Goal: Contribute content: Add original content to the website for others to see

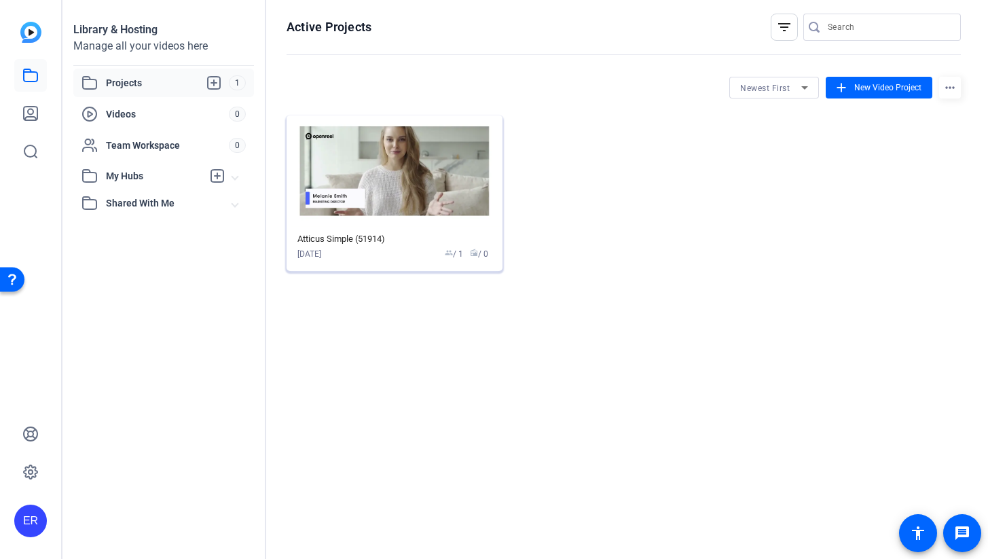
click at [392, 177] on img at bounding box center [394, 170] width 216 height 111
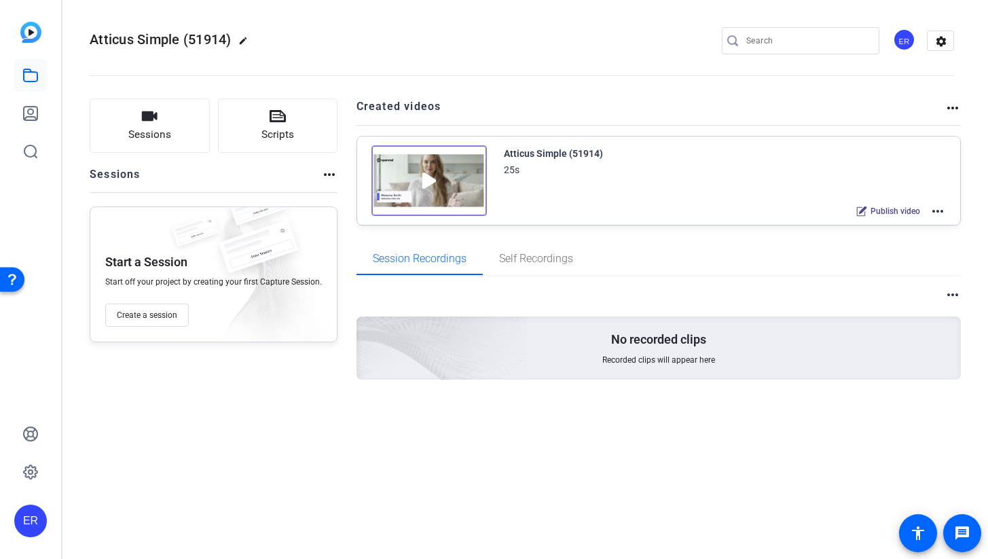
click at [441, 185] on img at bounding box center [428, 180] width 115 height 71
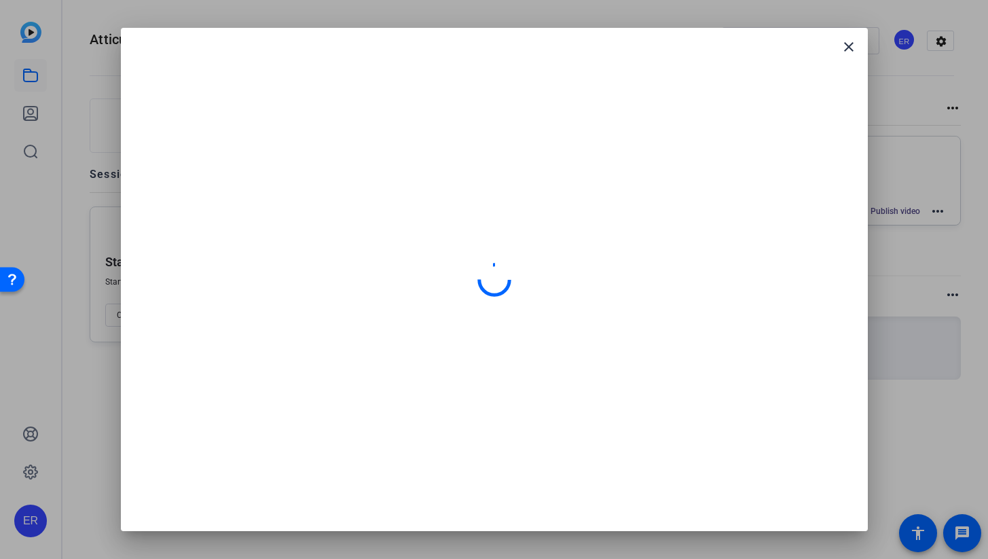
click at [441, 185] on div at bounding box center [494, 279] width 714 height 470
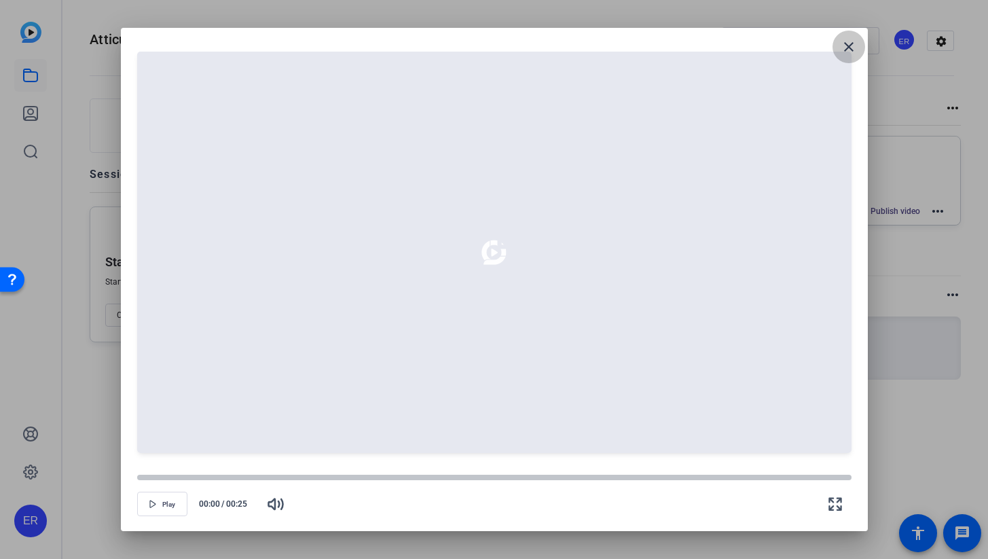
click at [861, 45] on span at bounding box center [848, 47] width 33 height 33
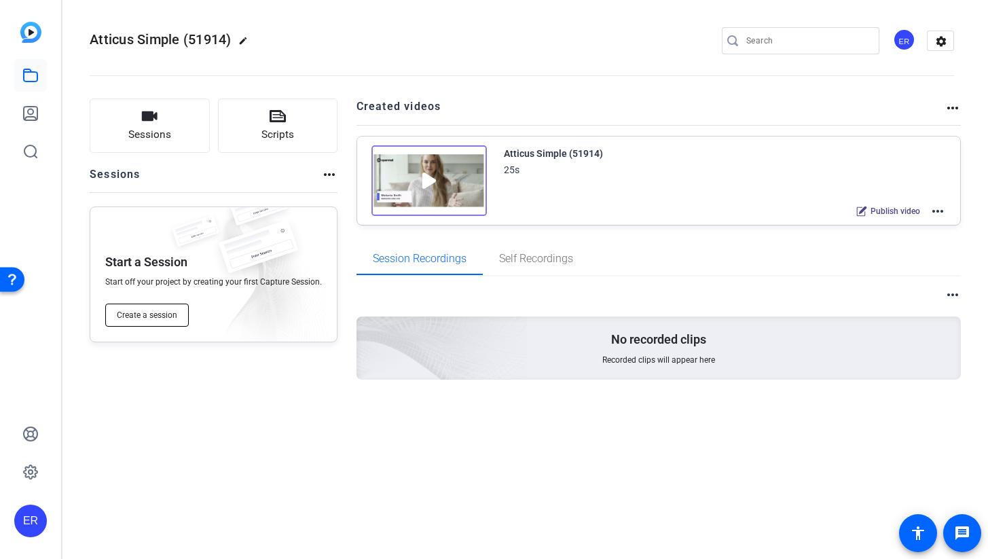
click at [145, 316] on span "Create a session" at bounding box center [147, 314] width 60 height 11
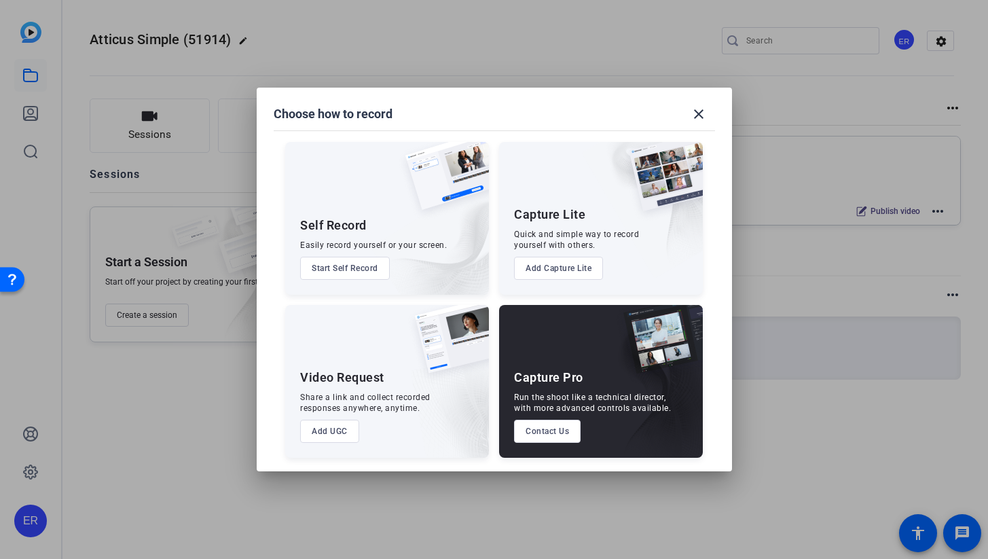
click at [371, 271] on button "Start Self Record" at bounding box center [345, 268] width 90 height 23
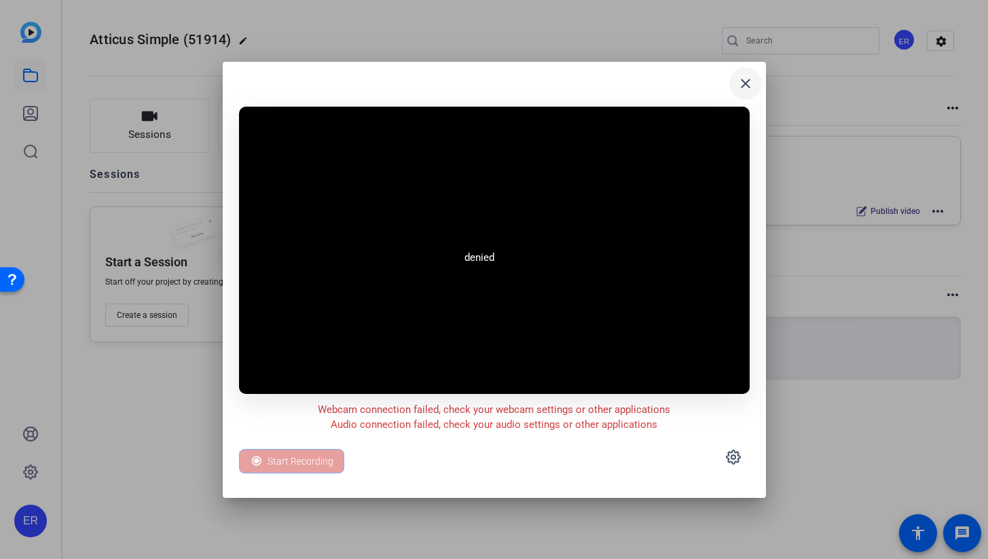
click at [743, 77] on mat-icon "close" at bounding box center [745, 83] width 16 height 16
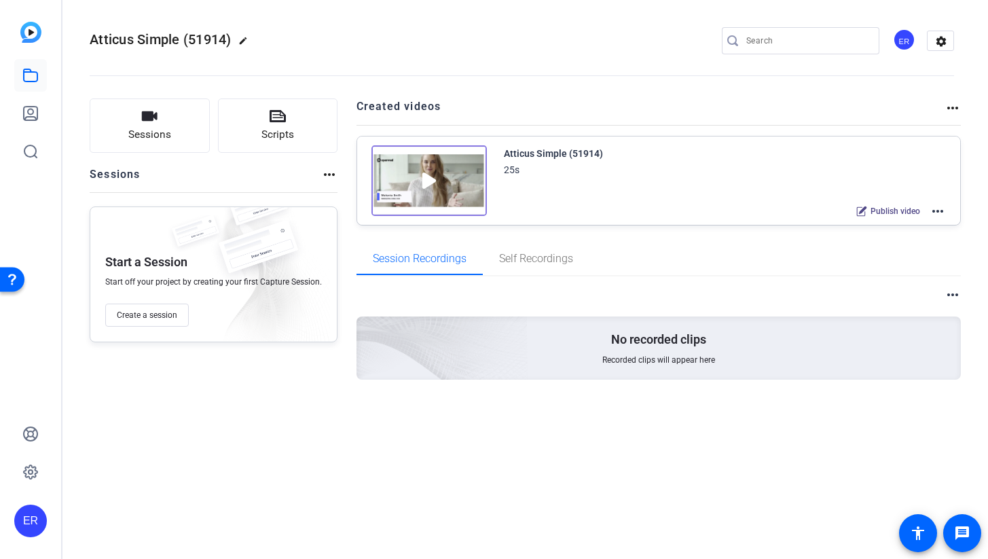
click at [934, 210] on mat-icon "more_horiz" at bounding box center [937, 211] width 16 height 16
click at [878, 229] on span "Edit in Creator" at bounding box center [887, 227] width 94 height 16
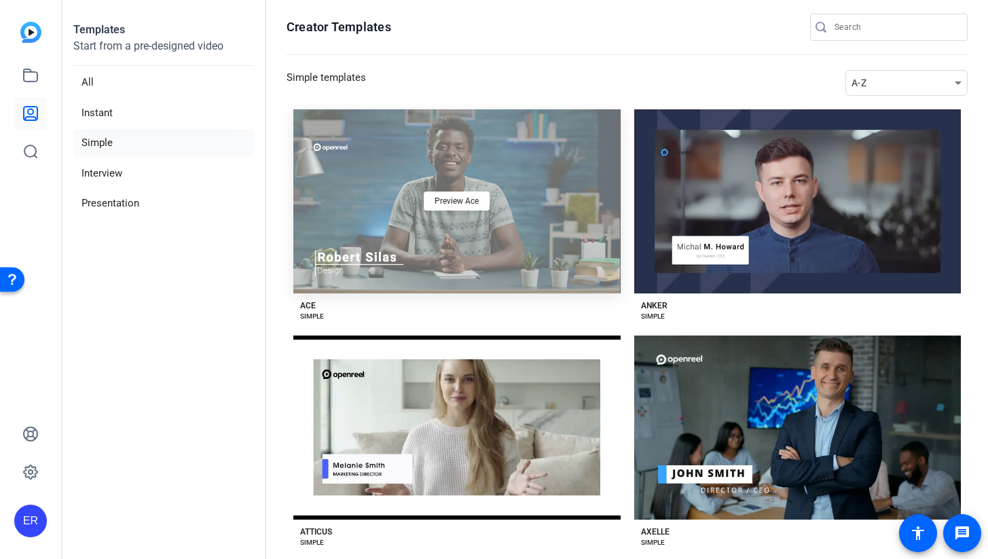
click at [459, 230] on div "Preview Ace" at bounding box center [456, 201] width 327 height 184
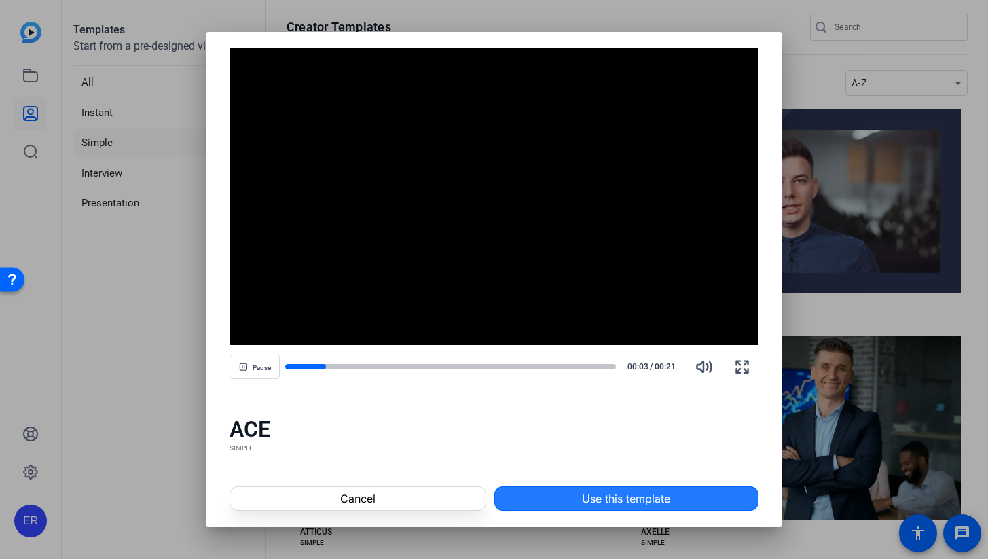
click at [525, 505] on span at bounding box center [626, 498] width 263 height 33
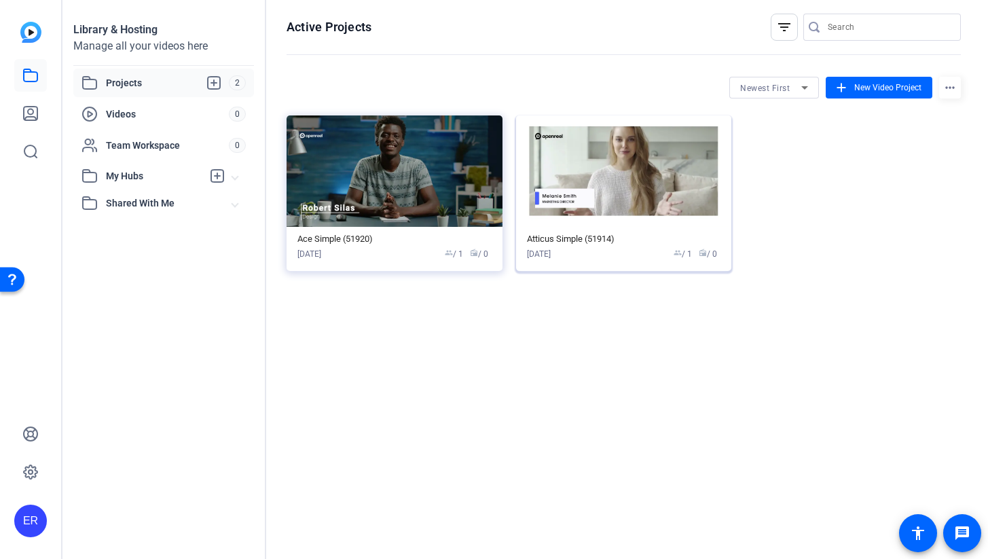
click at [719, 115] on img at bounding box center [624, 170] width 216 height 111
click at [870, 92] on span "New Video Project" at bounding box center [887, 87] width 67 height 12
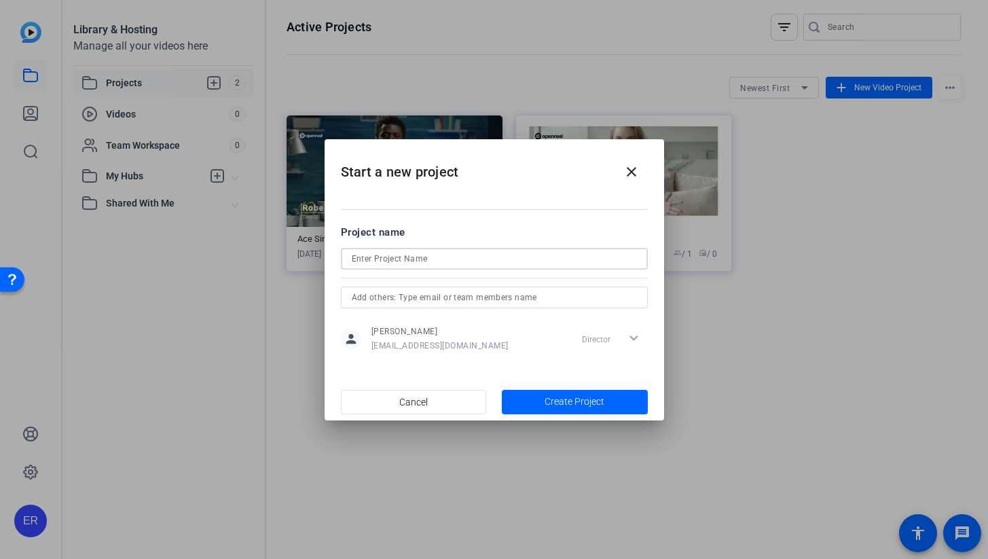
click at [495, 261] on input at bounding box center [494, 258] width 285 height 16
type input "TML-Flint"
click at [580, 406] on span "Create Project" at bounding box center [574, 401] width 60 height 14
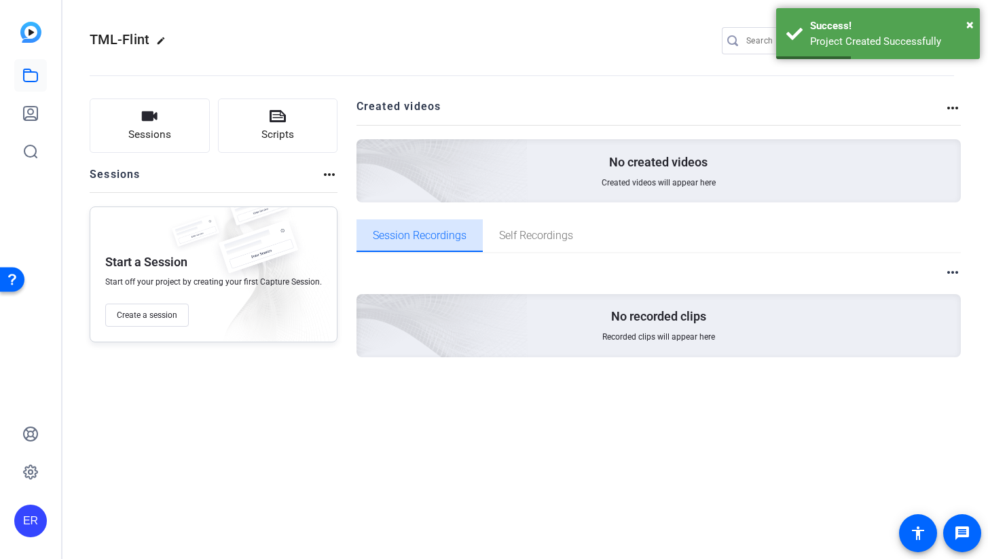
click at [451, 234] on span "Session Recordings" at bounding box center [420, 235] width 94 height 11
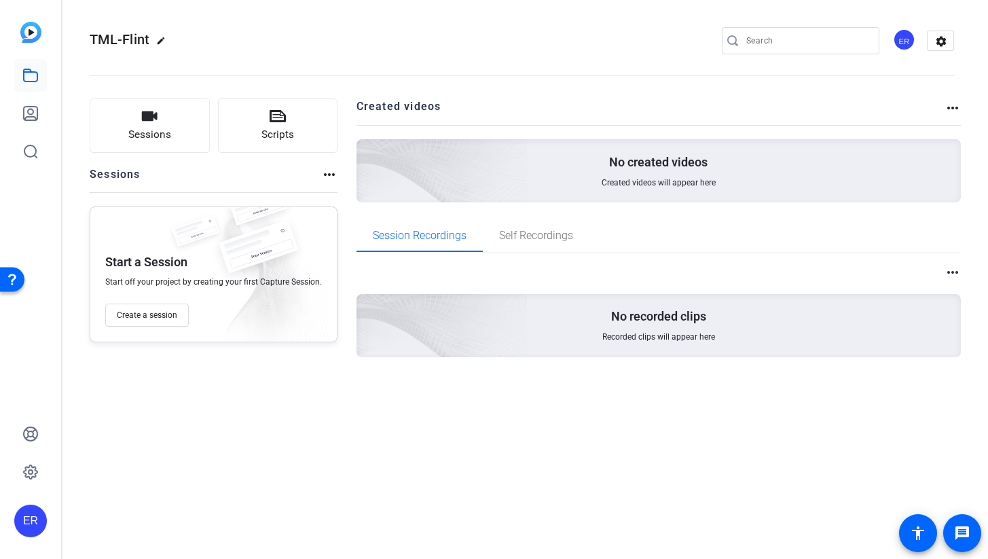
click at [657, 166] on p "No created videos" at bounding box center [658, 162] width 98 height 16
click at [956, 106] on mat-icon "more_horiz" at bounding box center [952, 108] width 16 height 16
click at [714, 263] on div at bounding box center [494, 279] width 988 height 559
click at [509, 240] on span "Self Recordings" at bounding box center [536, 235] width 74 height 11
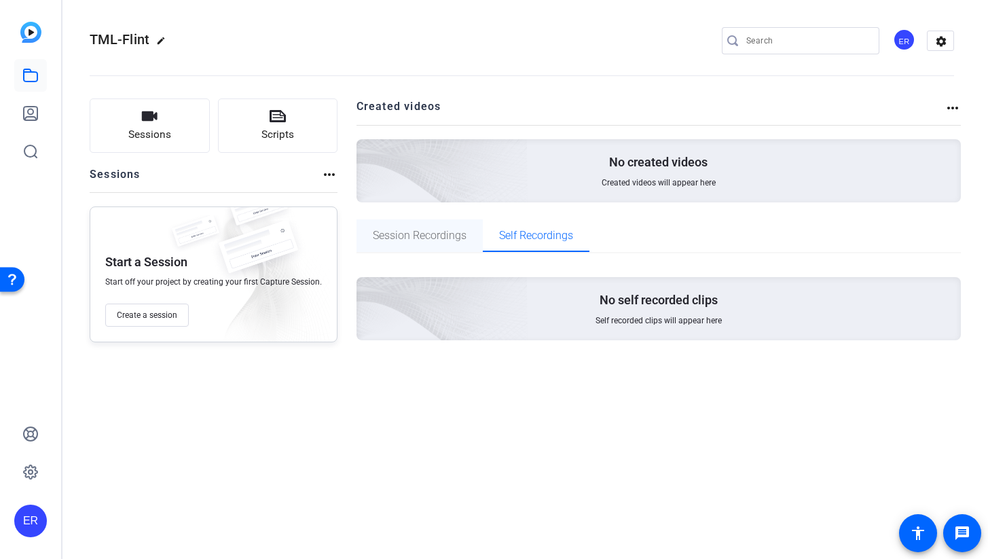
click at [446, 236] on span "Session Recordings" at bounding box center [420, 235] width 94 height 11
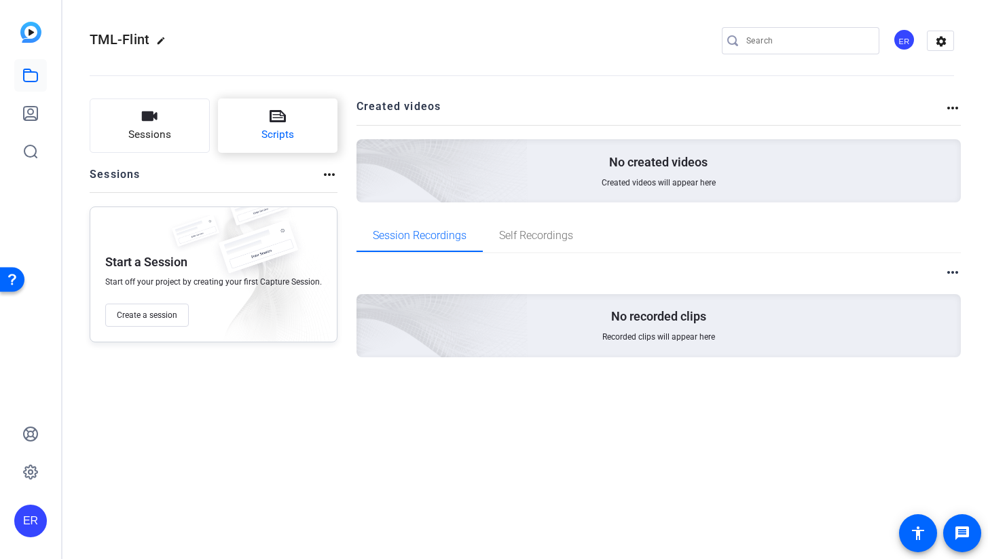
click at [293, 138] on button "Scripts" at bounding box center [278, 125] width 120 height 54
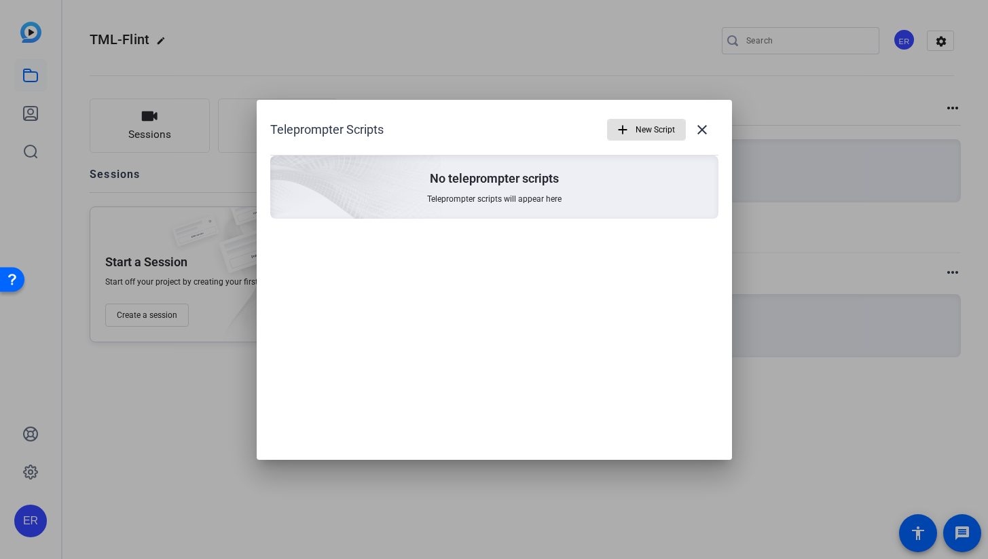
click at [651, 132] on span "New Script" at bounding box center [654, 130] width 39 height 26
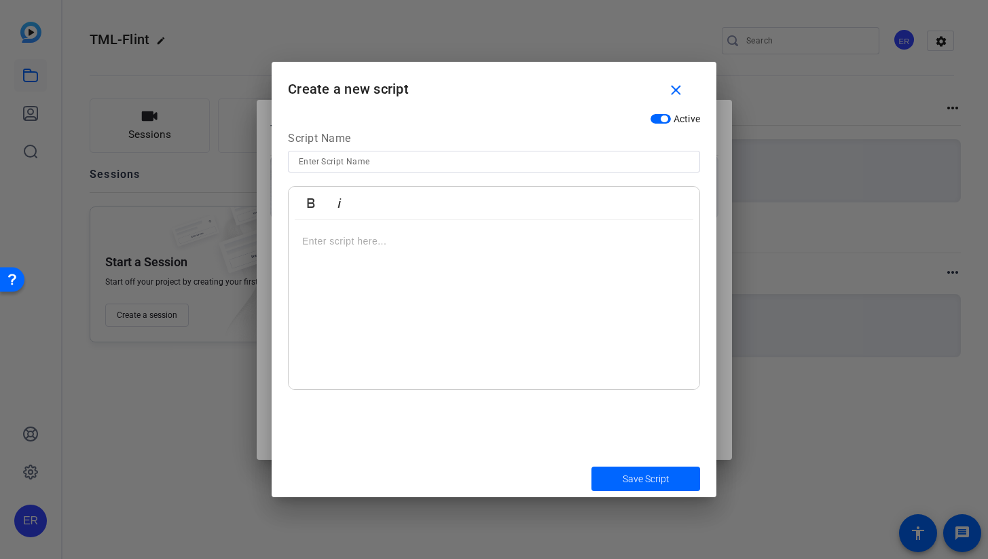
click at [472, 161] on input at bounding box center [494, 161] width 390 height 16
type input "TML-FLint 2"
click at [432, 239] on p at bounding box center [493, 240] width 383 height 15
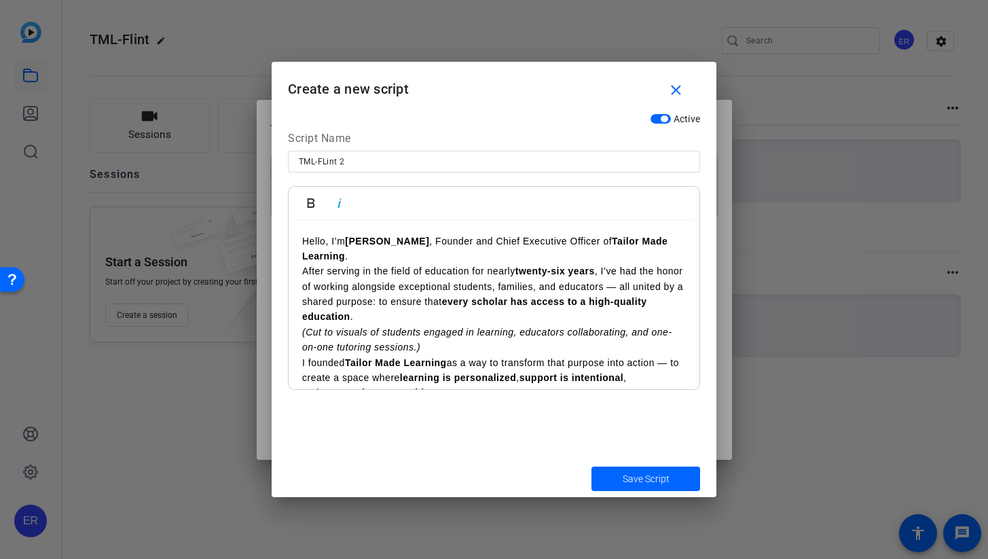
click at [379, 257] on p "Hello, I’m Erinn L. Reed , Founder and Chief Executive Officer of Tailor Made L…" at bounding box center [493, 278] width 383 height 91
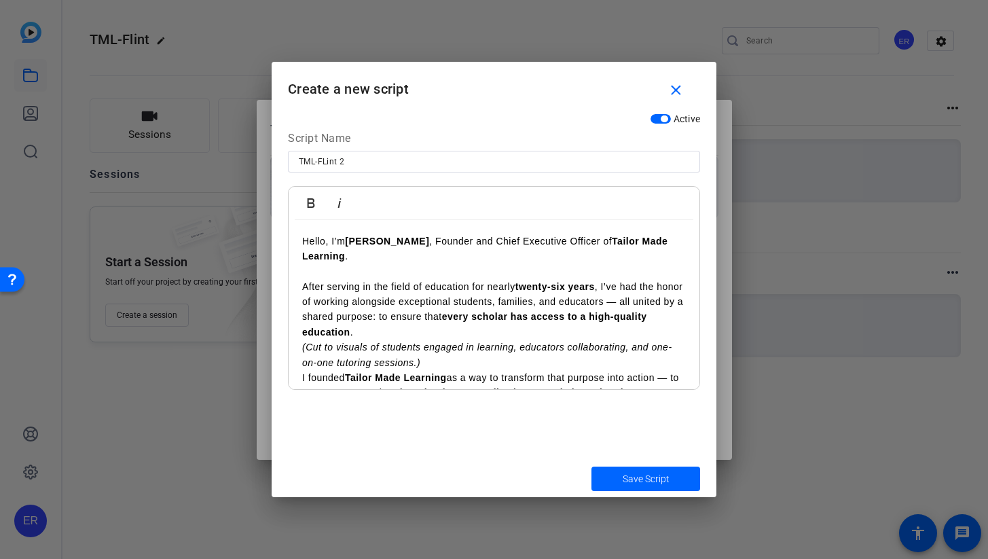
click at [375, 336] on p "After serving in the field of education for nearly twenty-six years , I’ve had …" at bounding box center [493, 301] width 383 height 76
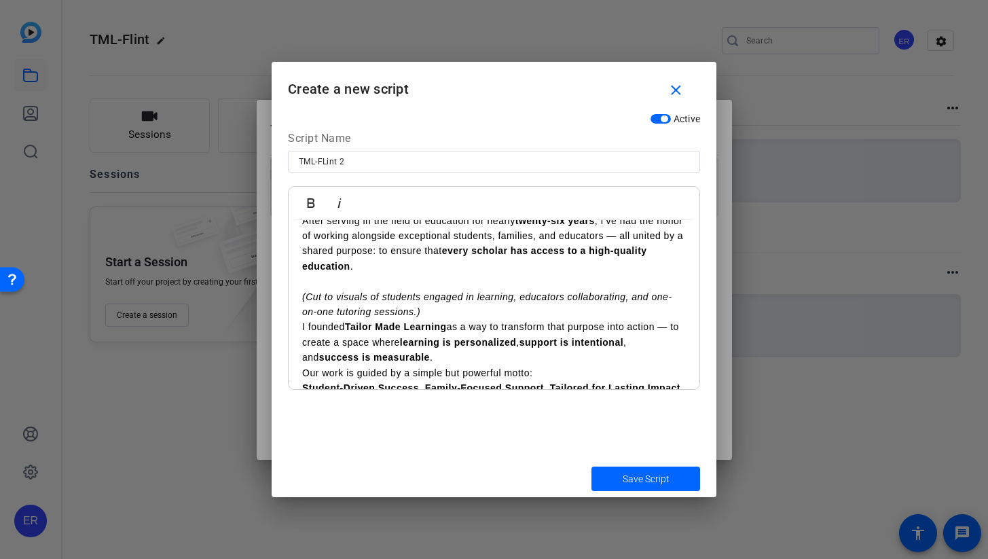
scroll to position [69, 0]
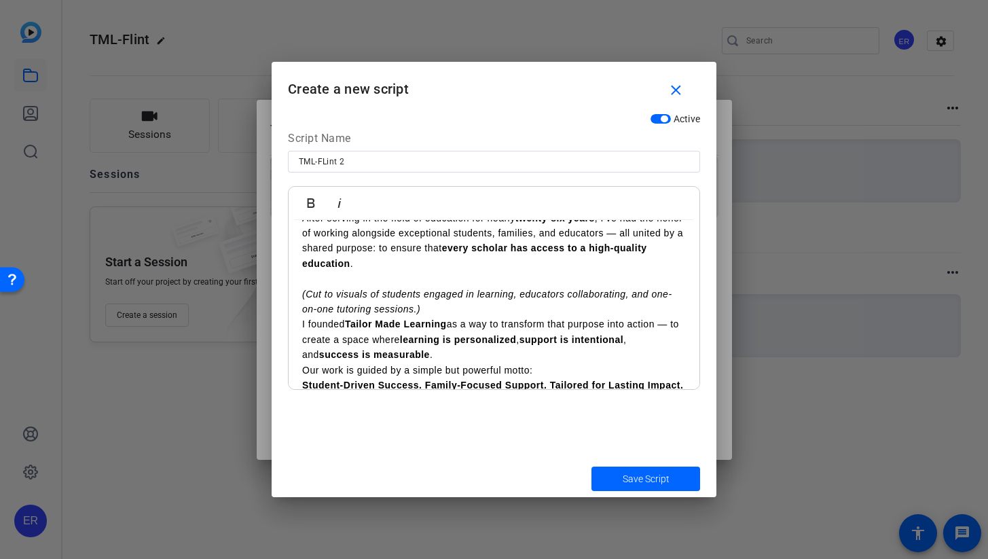
click at [426, 312] on p "(Cut to visuals of students engaged in learning, educators collaborating, and o…" at bounding box center [493, 301] width 383 height 31
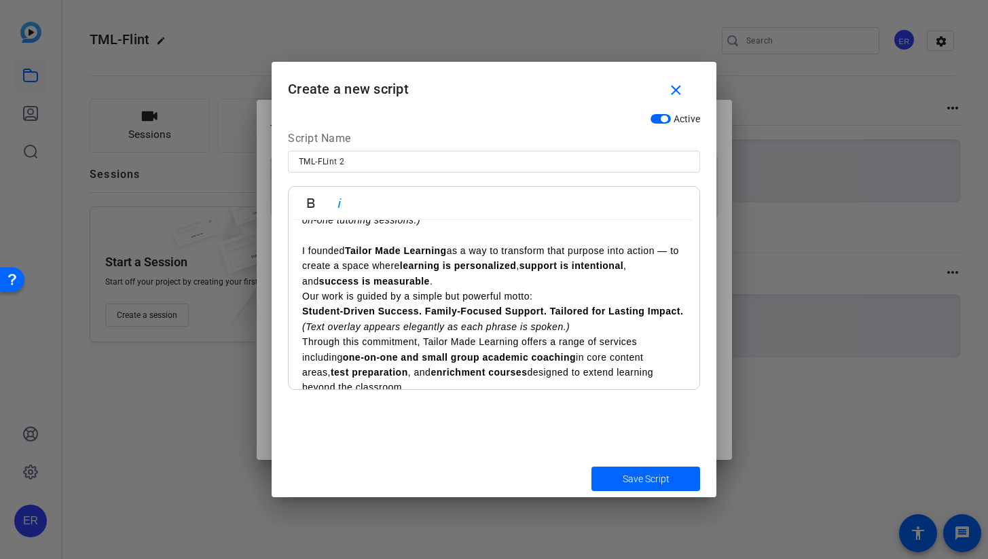
scroll to position [136, 0]
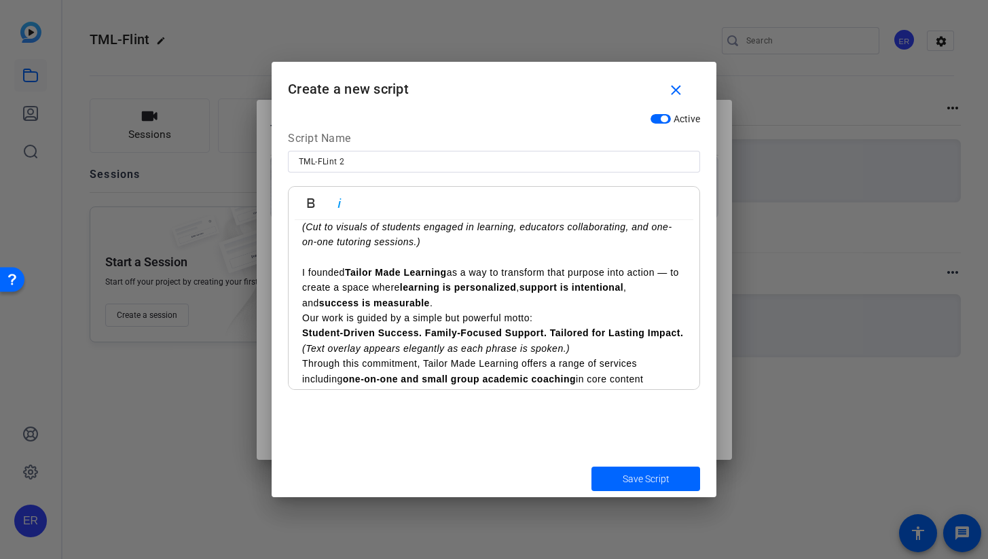
click at [682, 334] on strong "Student-Driven Success. Family-Focused Support. Tailored for Lasting Impact." at bounding box center [492, 332] width 381 height 11
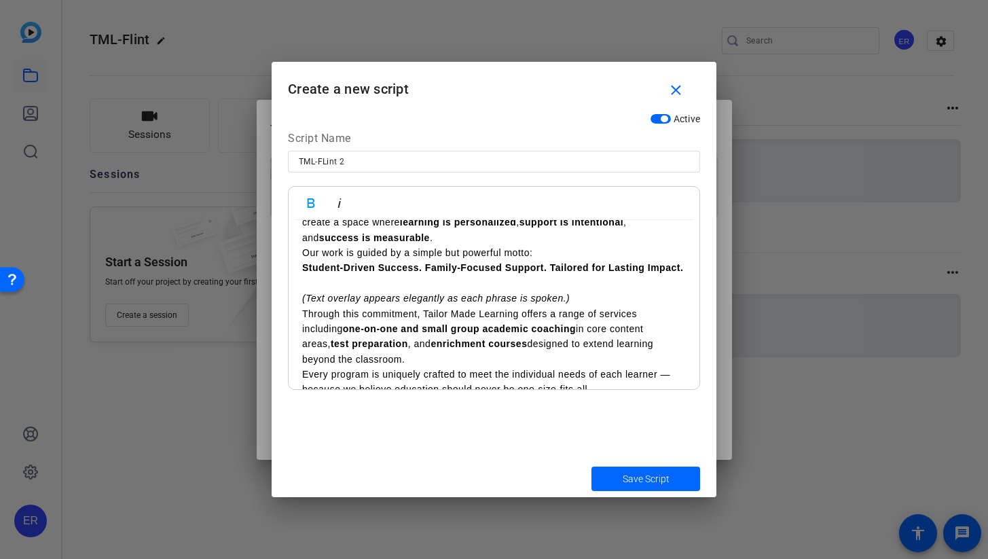
scroll to position [255, 0]
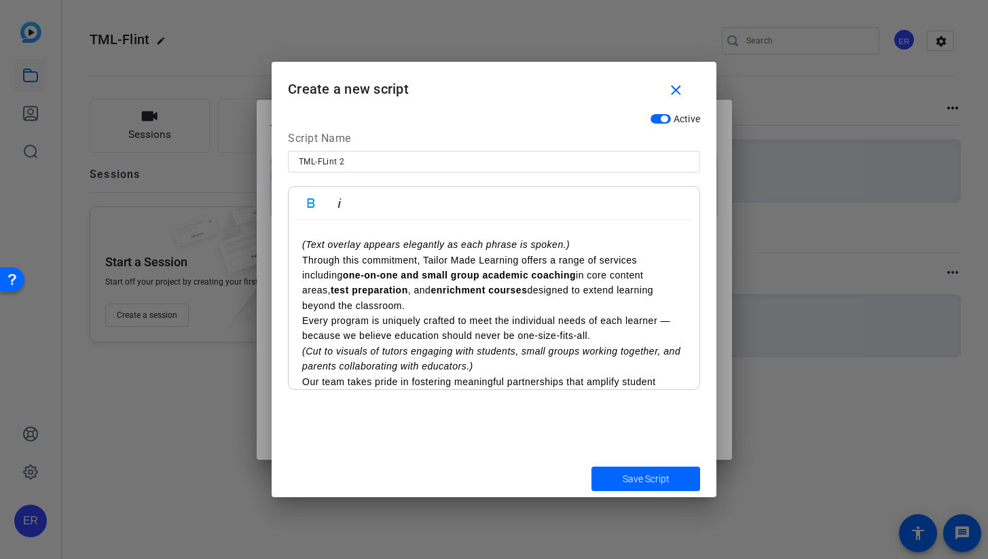
click at [660, 246] on p "(Text overlay appears elegantly as each phrase is spoken.)" at bounding box center [493, 244] width 383 height 15
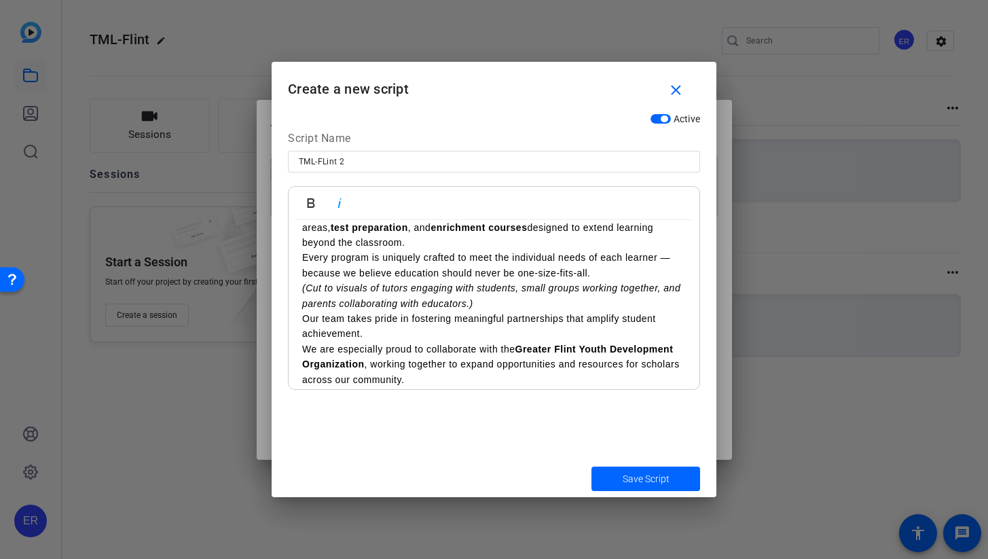
scroll to position [331, 0]
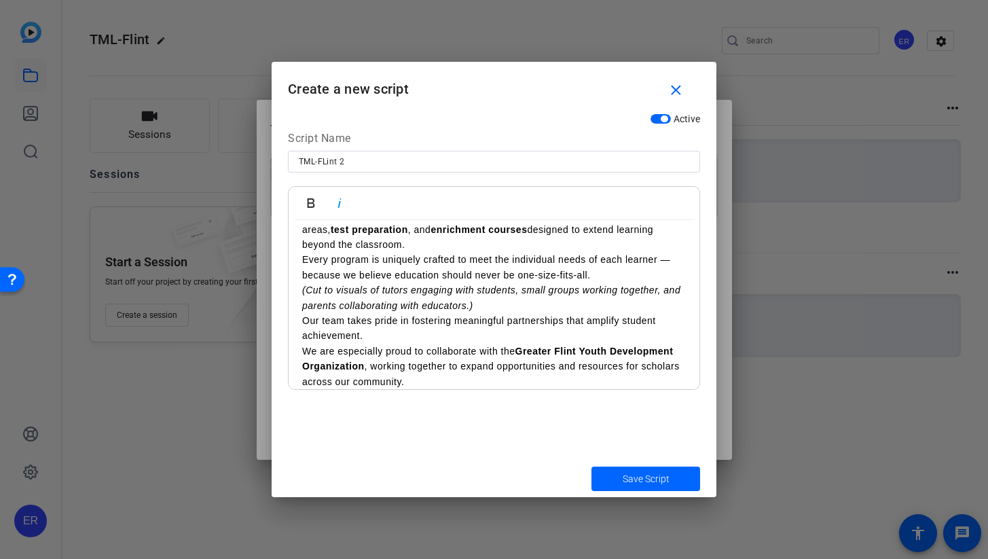
click at [645, 248] on p "Through this commitment, Tailor Made Learning offers a range of services includ…" at bounding box center [493, 236] width 383 height 91
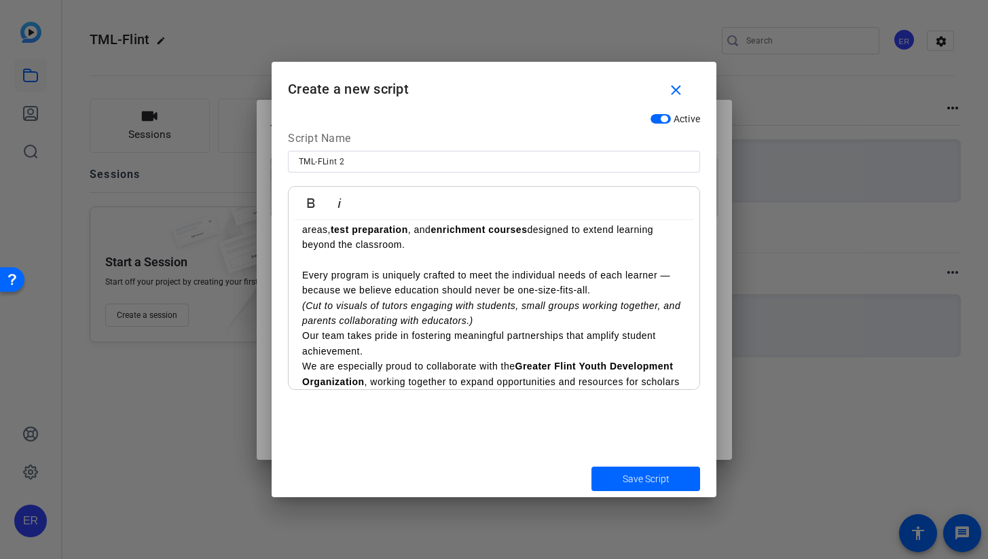
click at [563, 322] on p "(Cut to visuals of tutors engaging with students, small groups working together…" at bounding box center [493, 313] width 383 height 31
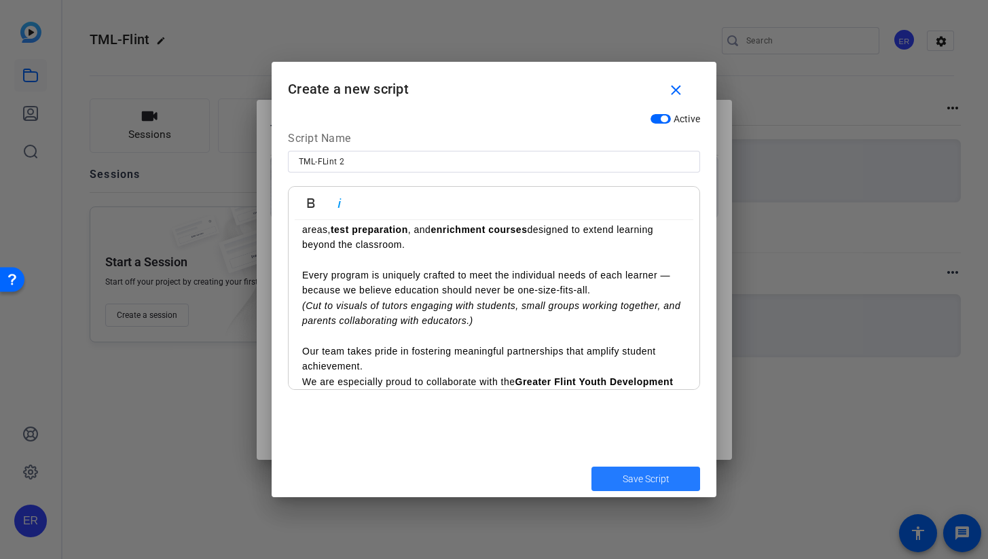
click at [617, 478] on span "submit" at bounding box center [645, 478] width 109 height 33
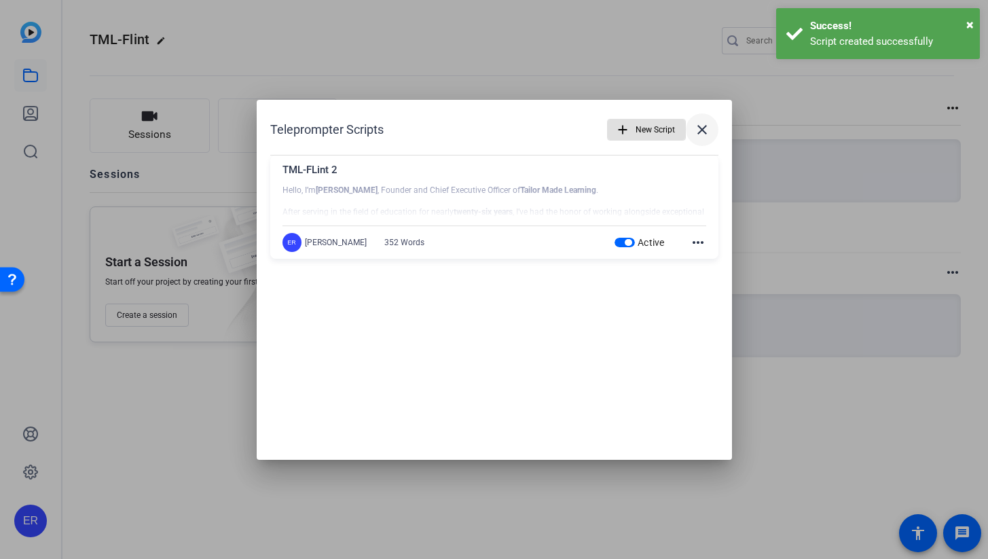
click at [708, 129] on mat-icon "close" at bounding box center [702, 129] width 16 height 16
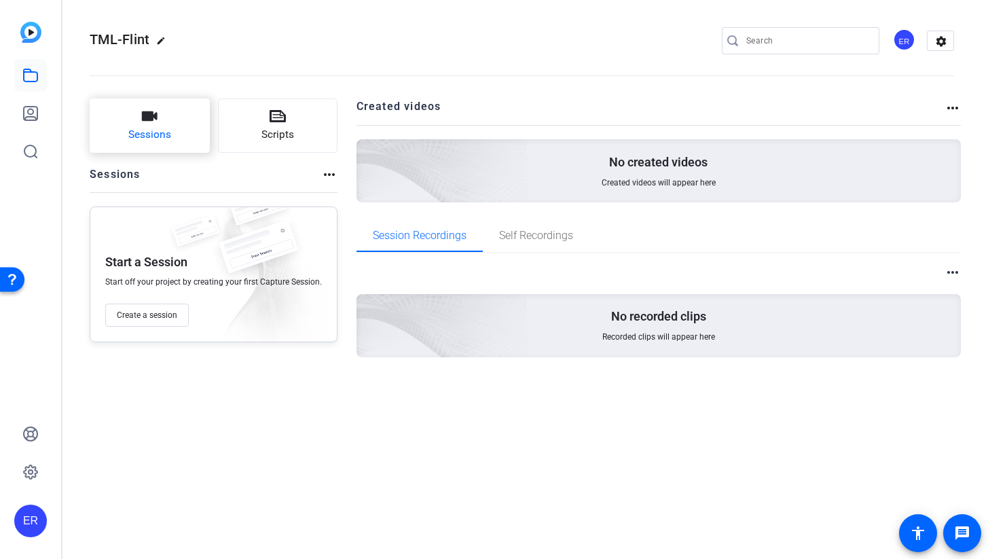
click at [166, 146] on button "Sessions" at bounding box center [150, 125] width 120 height 54
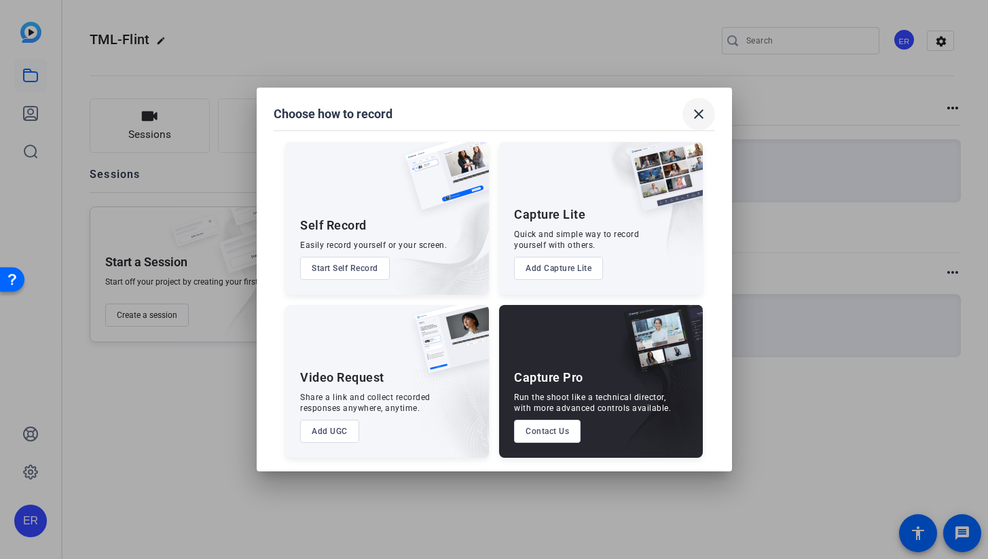
click at [696, 117] on mat-icon "close" at bounding box center [698, 114] width 16 height 16
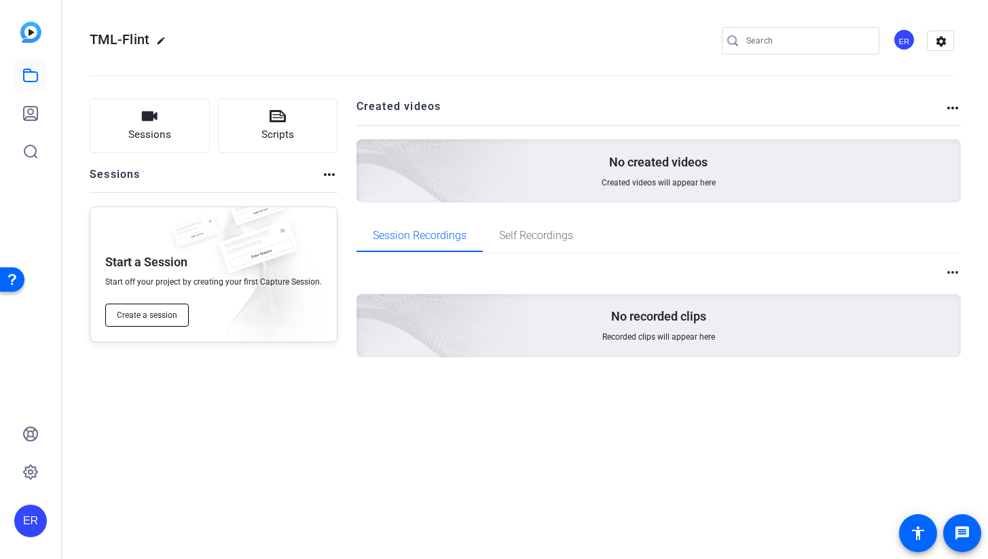
click at [140, 312] on span "Create a session" at bounding box center [147, 314] width 60 height 11
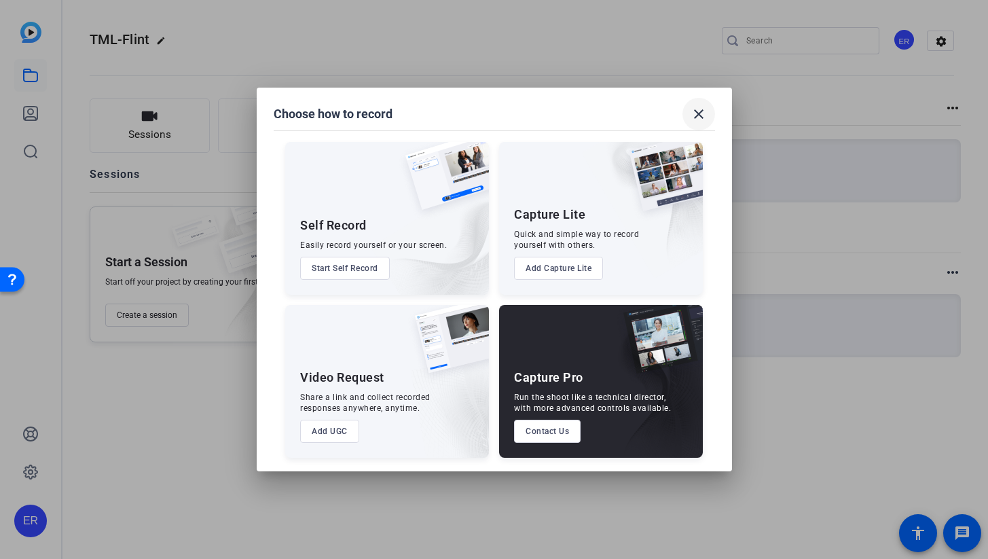
click at [698, 114] on mat-icon "close" at bounding box center [698, 114] width 16 height 16
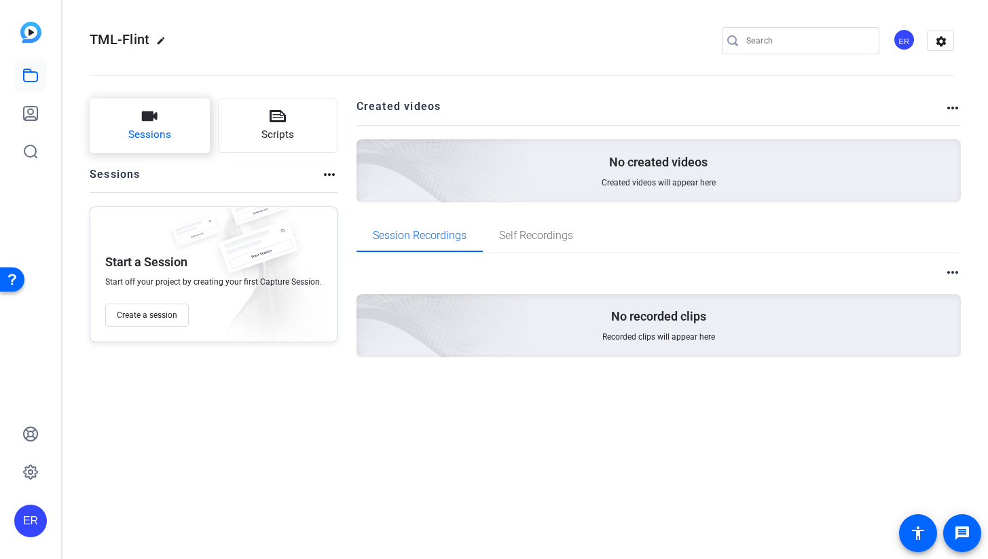
click at [148, 140] on span "Sessions" at bounding box center [149, 135] width 43 height 16
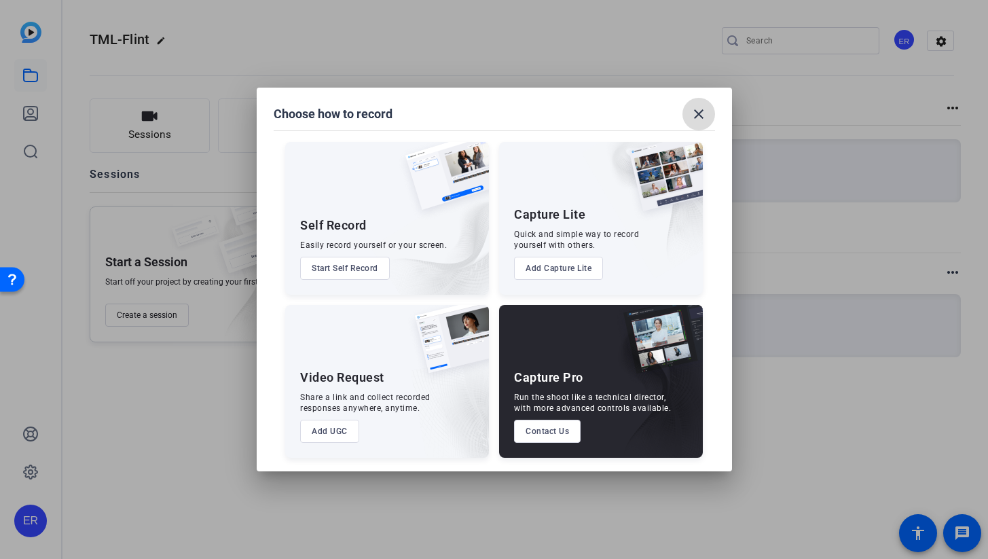
click at [699, 111] on mat-icon "close" at bounding box center [698, 114] width 16 height 16
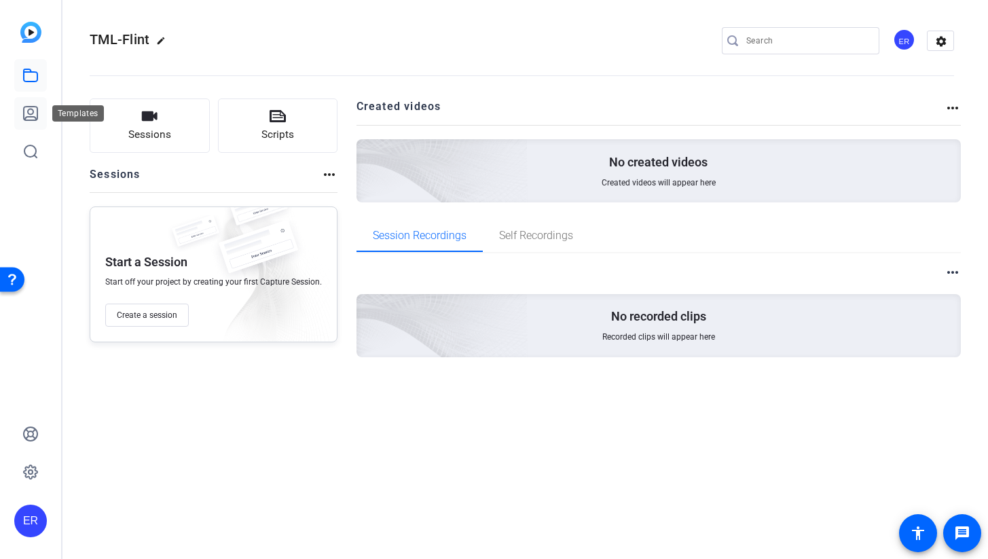
click at [28, 114] on icon at bounding box center [30, 113] width 16 height 16
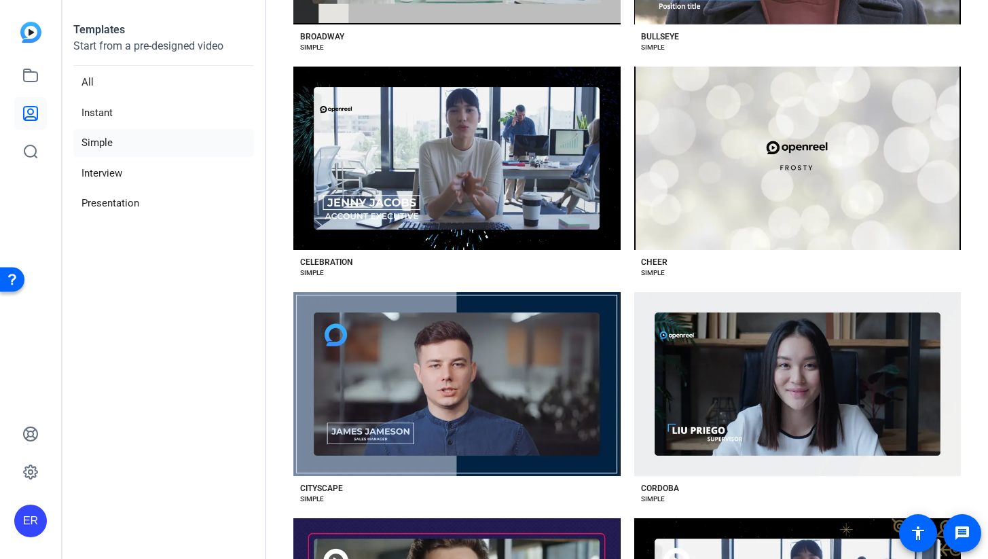
scroll to position [772, 0]
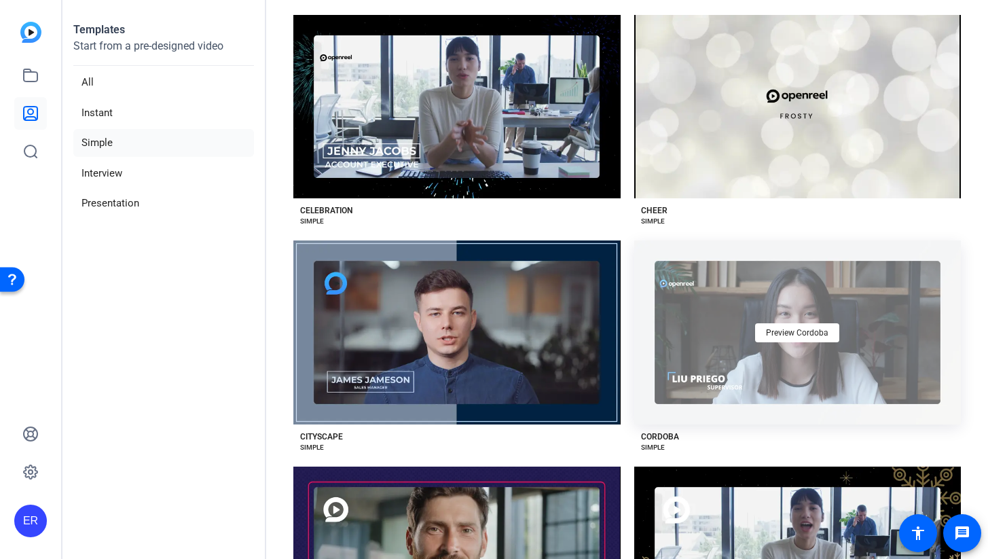
click at [765, 376] on div "Preview Cordoba" at bounding box center [797, 332] width 327 height 184
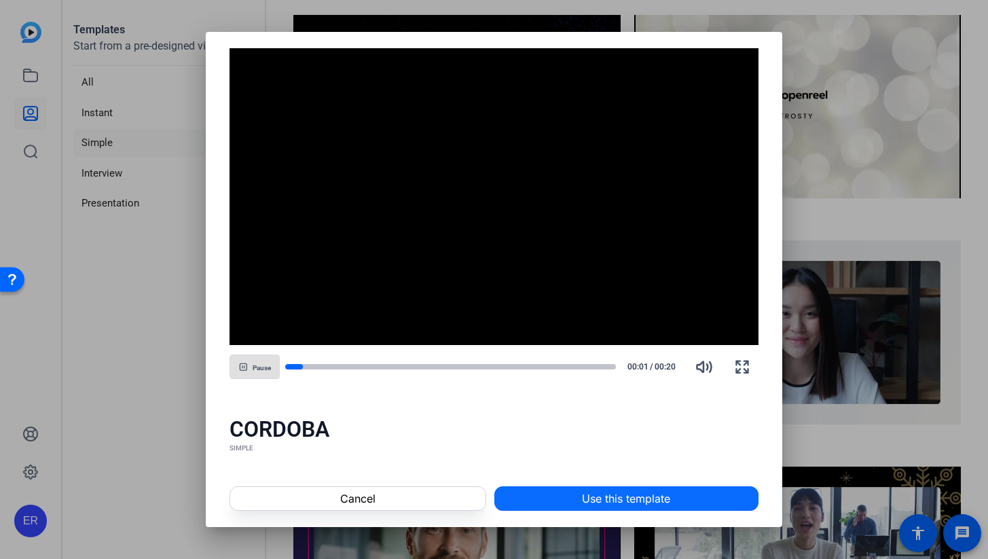
click at [538, 502] on span at bounding box center [626, 498] width 263 height 33
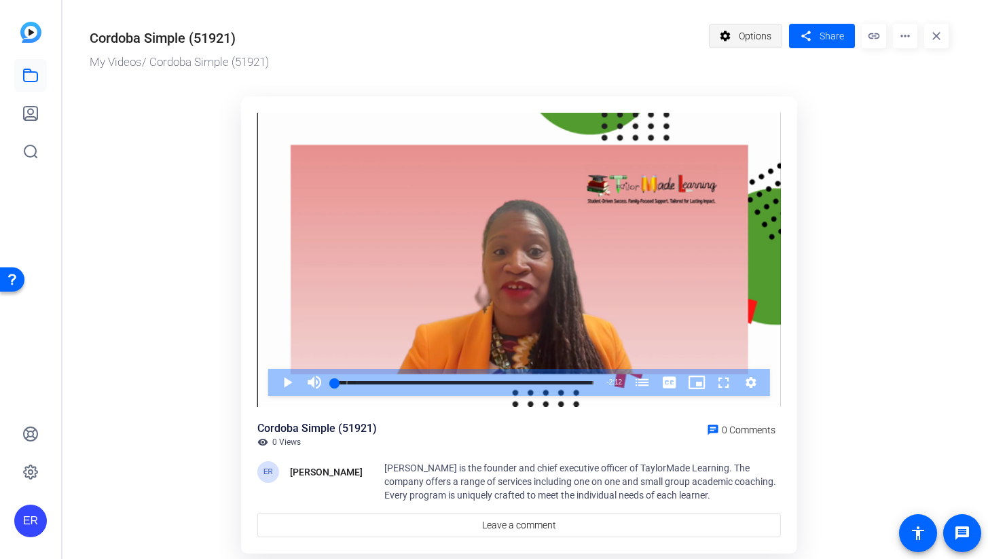
click at [746, 41] on span "Options" at bounding box center [754, 36] width 33 height 26
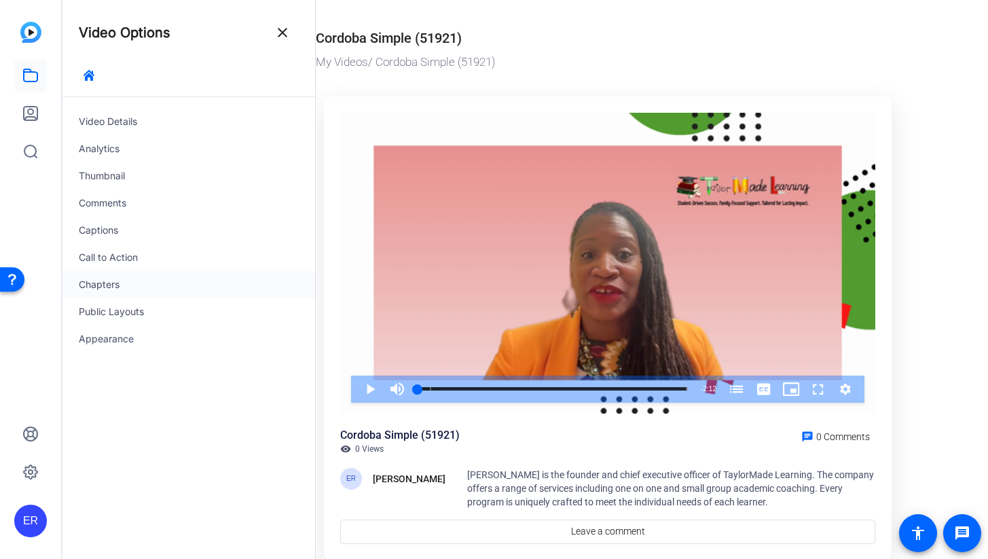
click at [118, 283] on div "Chapters" at bounding box center [188, 284] width 252 height 27
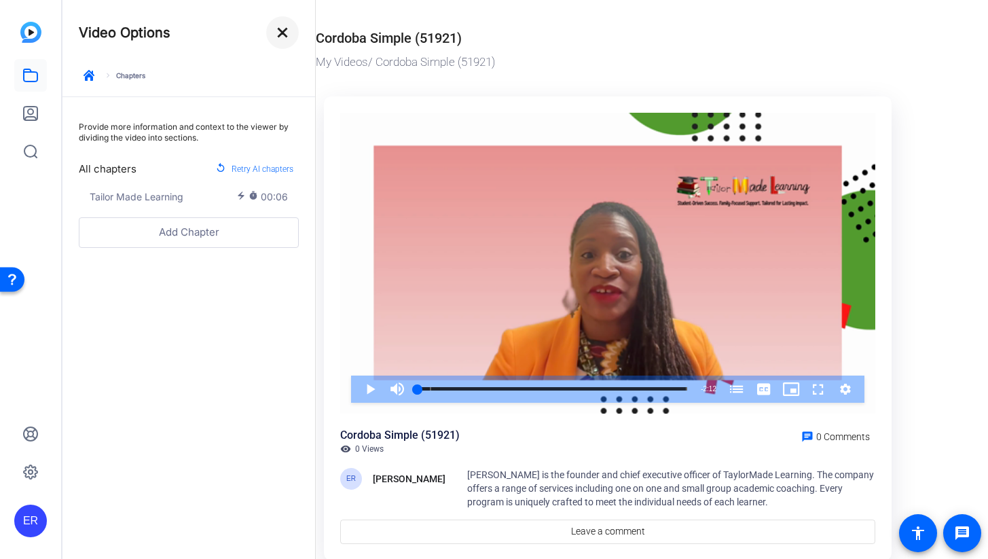
click at [286, 30] on mat-icon "close" at bounding box center [282, 32] width 16 height 16
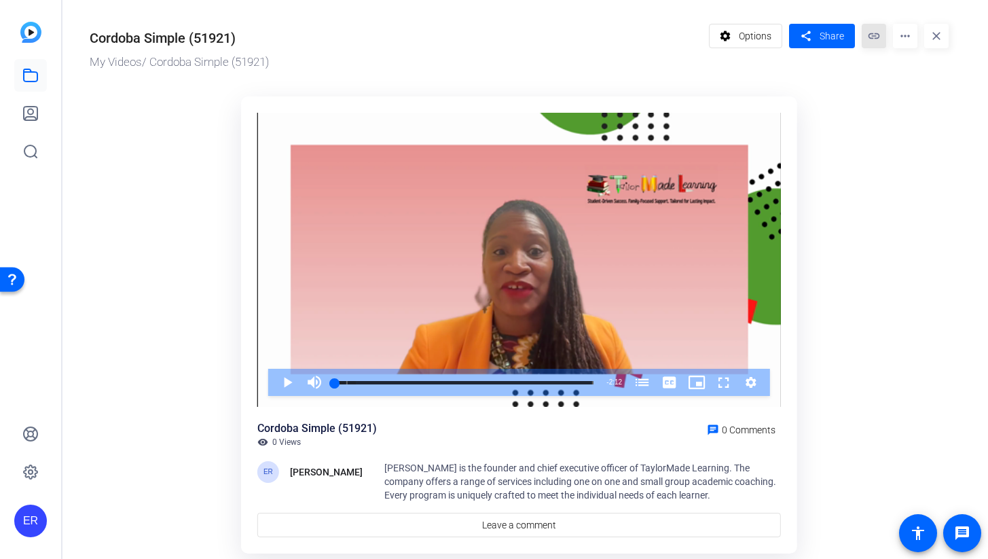
click at [873, 39] on mat-icon "link" at bounding box center [873, 36] width 24 height 24
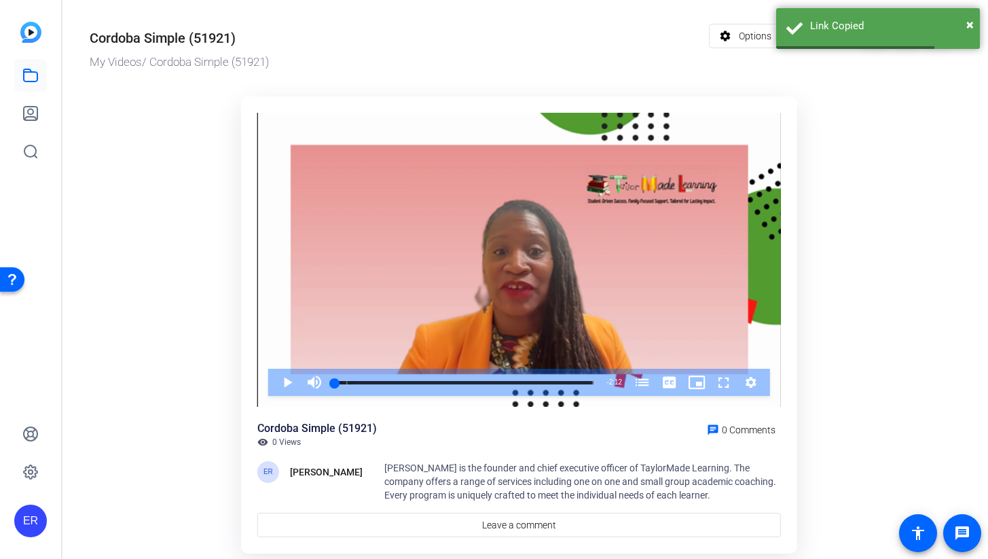
click at [865, 126] on ktd-grid "Video Player is loading. Play Video Play Mute Current Time 0:00 / Duration 2:12…" at bounding box center [519, 325] width 859 height 475
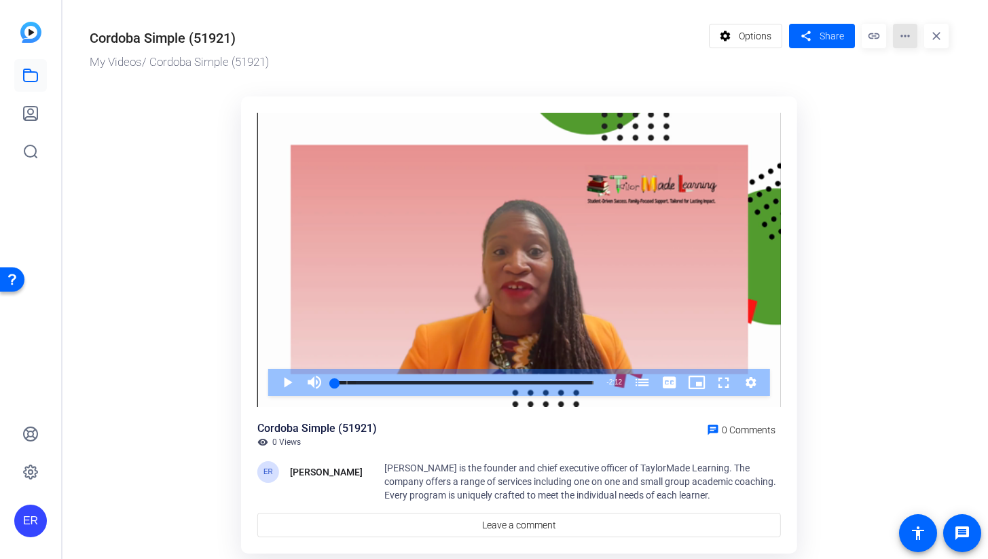
click at [913, 31] on mat-icon "more_horiz" at bounding box center [905, 36] width 24 height 24
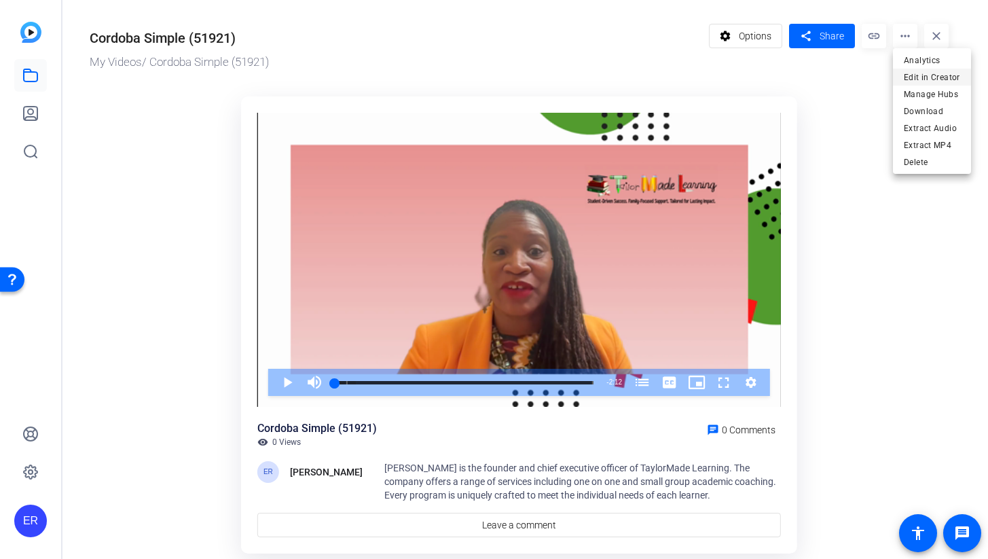
click at [943, 76] on span "Edit in Creator" at bounding box center [931, 77] width 56 height 16
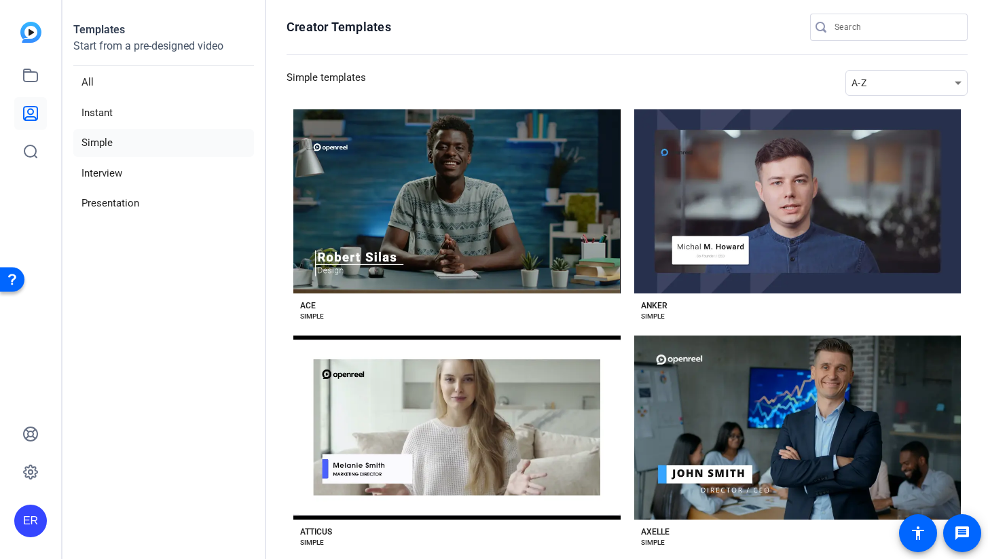
scroll to position [772, 0]
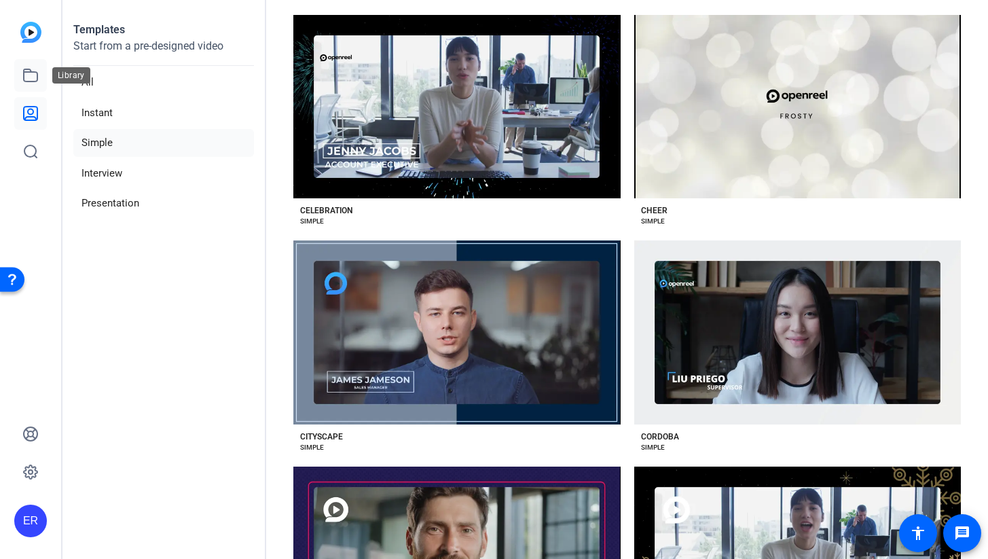
click at [30, 78] on icon at bounding box center [30, 75] width 16 height 16
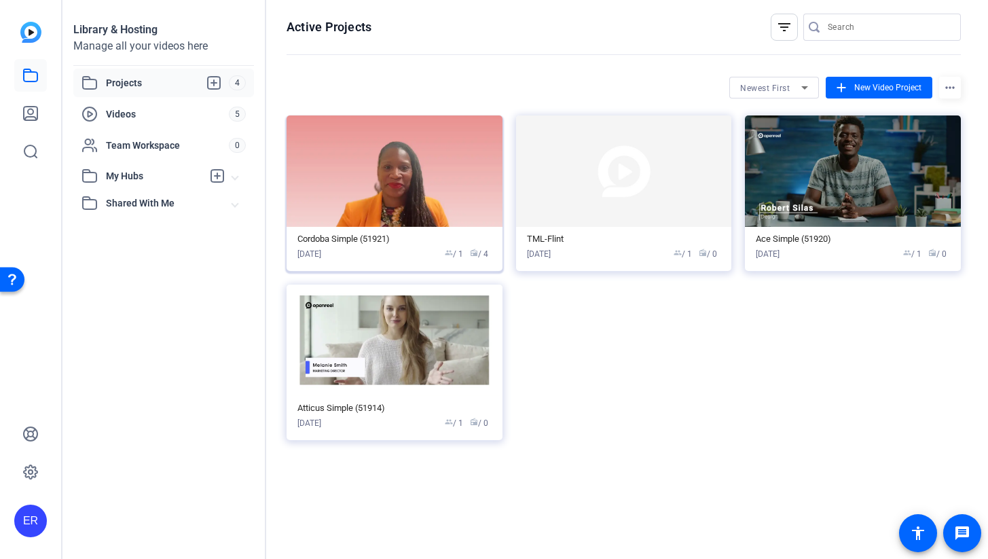
click at [383, 256] on div "[DATE] group / 1 radio / 4" at bounding box center [394, 254] width 194 height 12
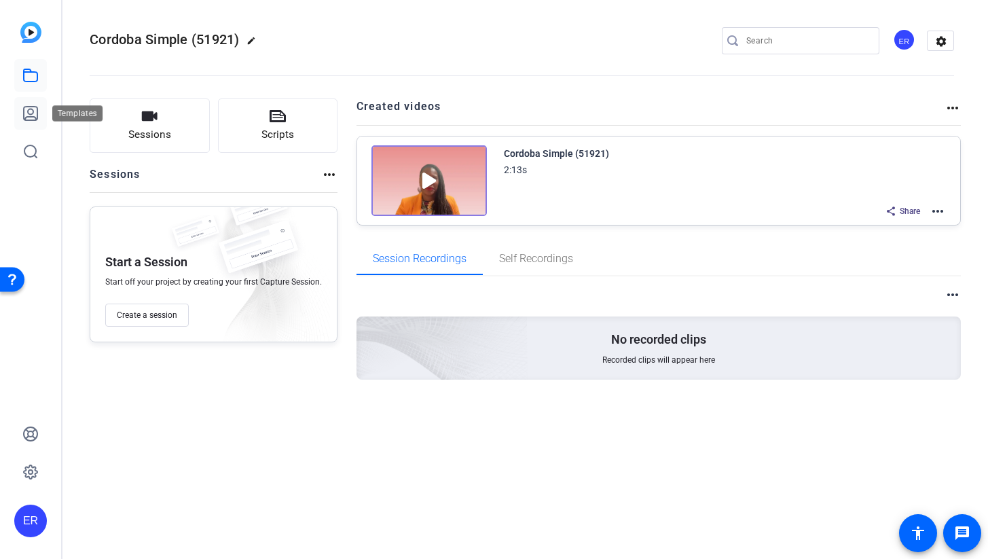
click at [32, 121] on link at bounding box center [30, 113] width 33 height 33
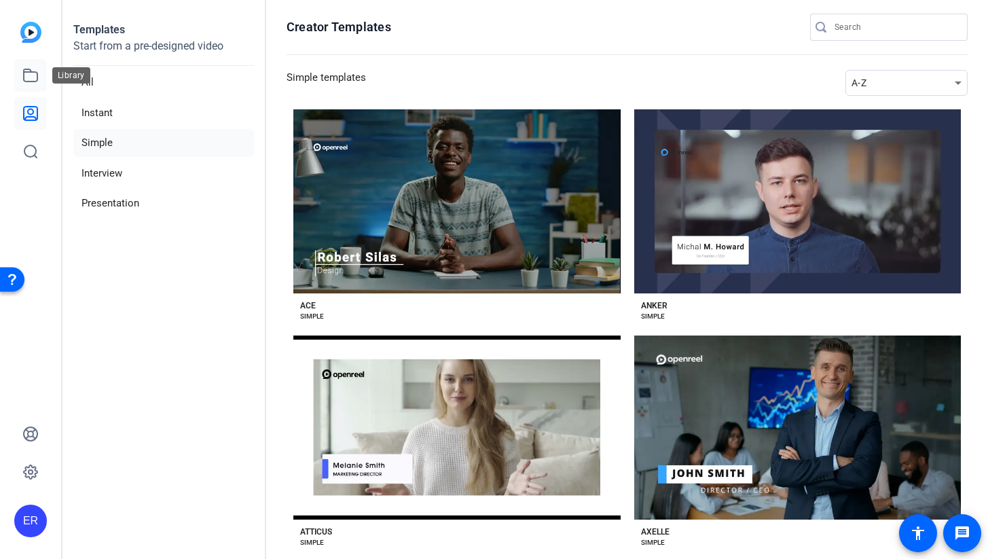
click at [28, 73] on icon at bounding box center [30, 75] width 16 height 16
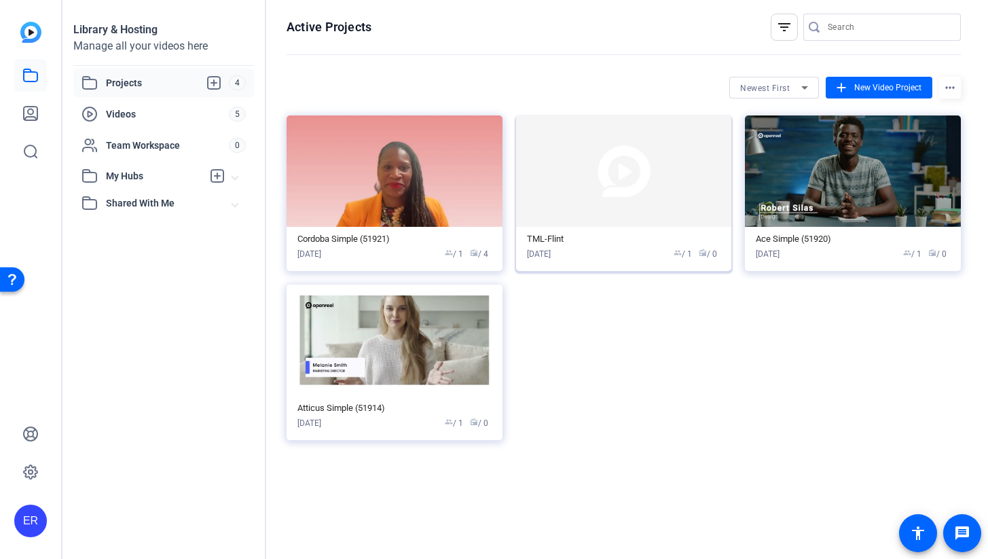
click at [572, 197] on img at bounding box center [624, 170] width 216 height 111
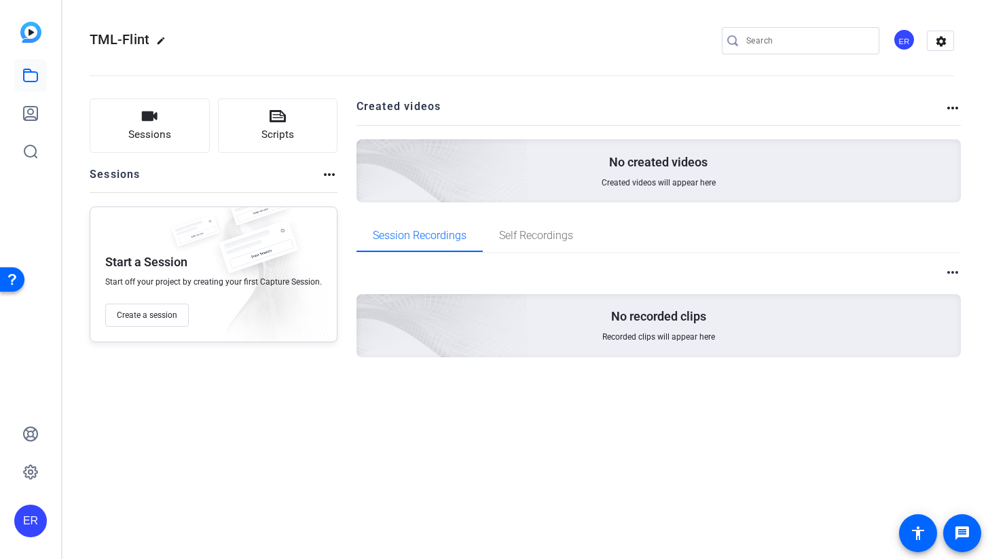
click at [407, 160] on img at bounding box center [366, 152] width 324 height 295
